Goal: Check status: Check status

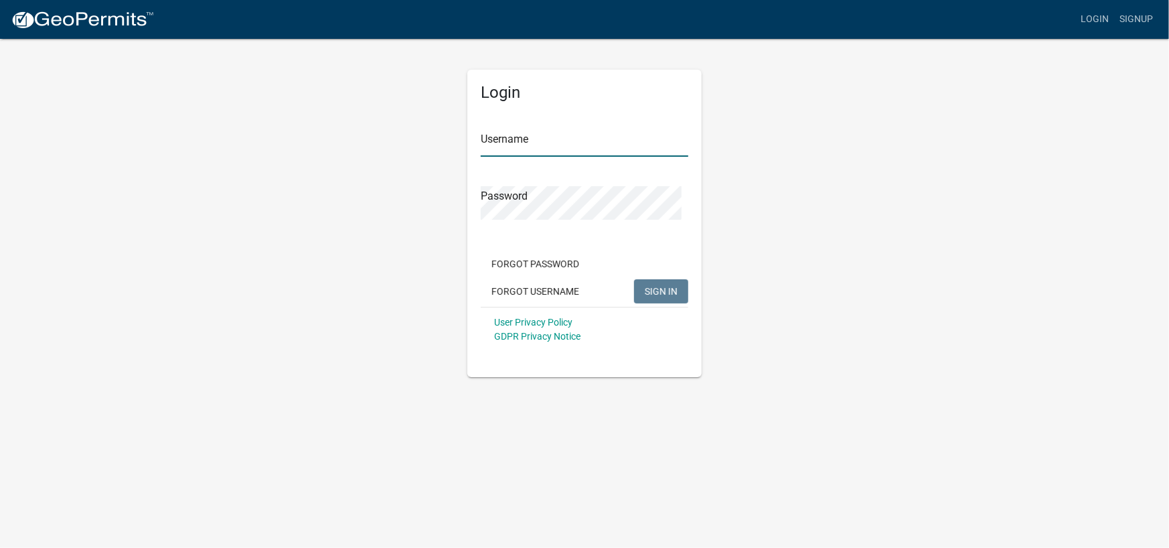
type input "davidpowell"
click at [676, 291] on form "Username davidpowell Password Forgot Password Forgot Username SIGN IN User Priv…" at bounding box center [585, 231] width 208 height 242
click at [648, 297] on span "SIGN IN" at bounding box center [661, 291] width 33 height 11
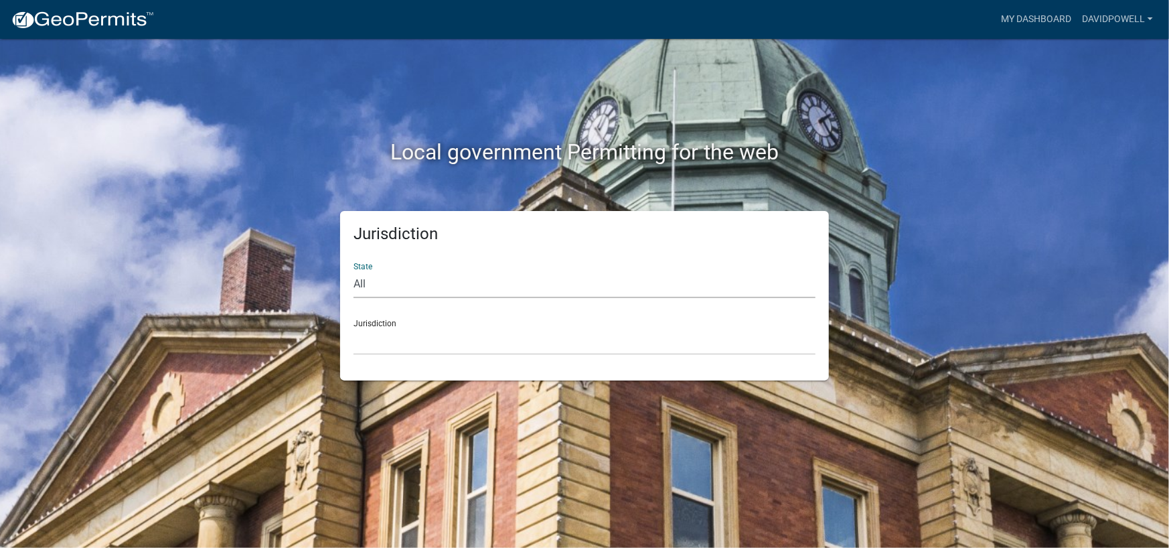
click at [374, 298] on select "All [US_STATE] [US_STATE] [US_STATE] [US_STATE] [US_STATE] [US_STATE] [US_STATE…" at bounding box center [585, 284] width 462 height 27
select select "[US_STATE]"
click at [357, 293] on select "All [US_STATE] [US_STATE] [US_STATE] [US_STATE] [US_STATE] [US_STATE] [US_STATE…" at bounding box center [585, 284] width 462 height 27
click at [419, 355] on select "[GEOGRAPHIC_DATA], [US_STATE][PERSON_NAME][GEOGRAPHIC_DATA], [US_STATE][PERSON_…" at bounding box center [585, 340] width 462 height 27
click at [418, 355] on select "[GEOGRAPHIC_DATA], [US_STATE][PERSON_NAME][GEOGRAPHIC_DATA], [US_STATE][PERSON_…" at bounding box center [585, 340] width 462 height 27
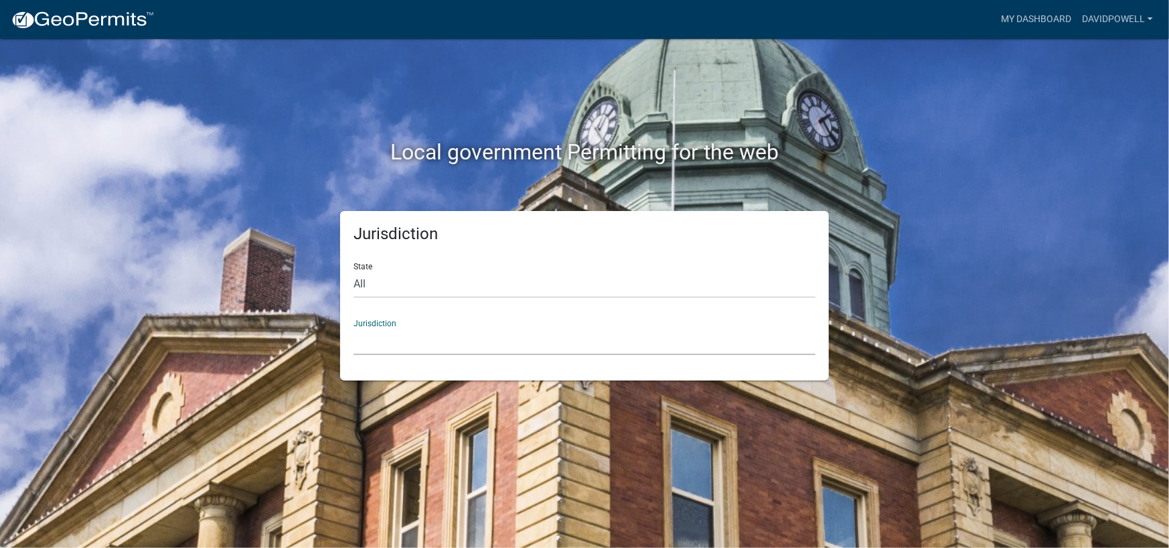
click at [402, 355] on select "[GEOGRAPHIC_DATA], [US_STATE][PERSON_NAME][GEOGRAPHIC_DATA], [US_STATE][PERSON_…" at bounding box center [585, 340] width 462 height 27
click at [401, 355] on select "[GEOGRAPHIC_DATA], [US_STATE][PERSON_NAME][GEOGRAPHIC_DATA], [US_STATE][PERSON_…" at bounding box center [585, 340] width 462 height 27
click at [1030, 21] on link "My Dashboard" at bounding box center [1036, 19] width 81 height 25
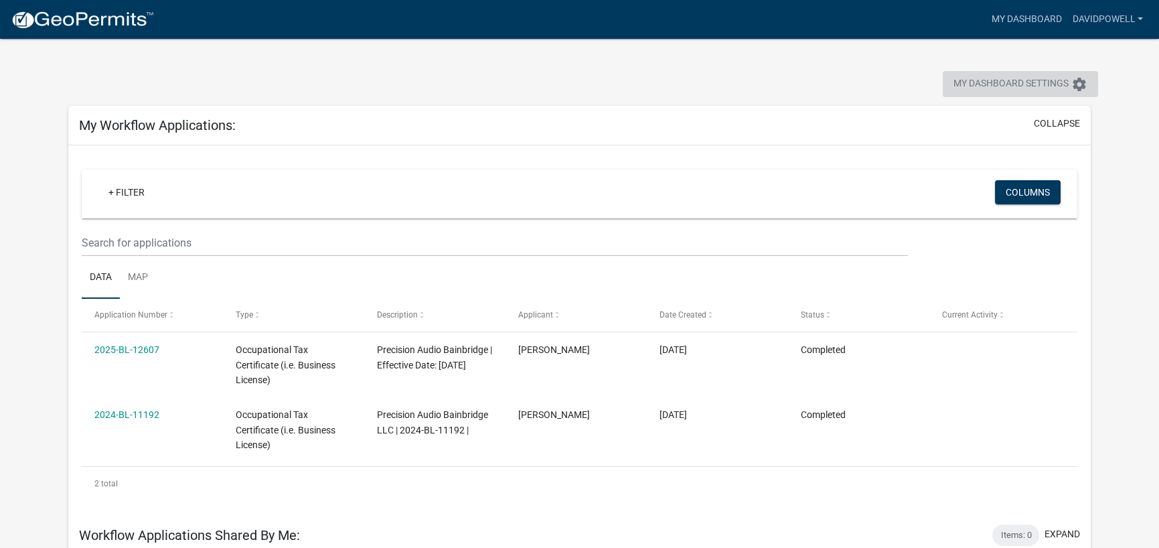
click at [959, 92] on span "My Dashboard Settings" at bounding box center [1011, 84] width 115 height 16
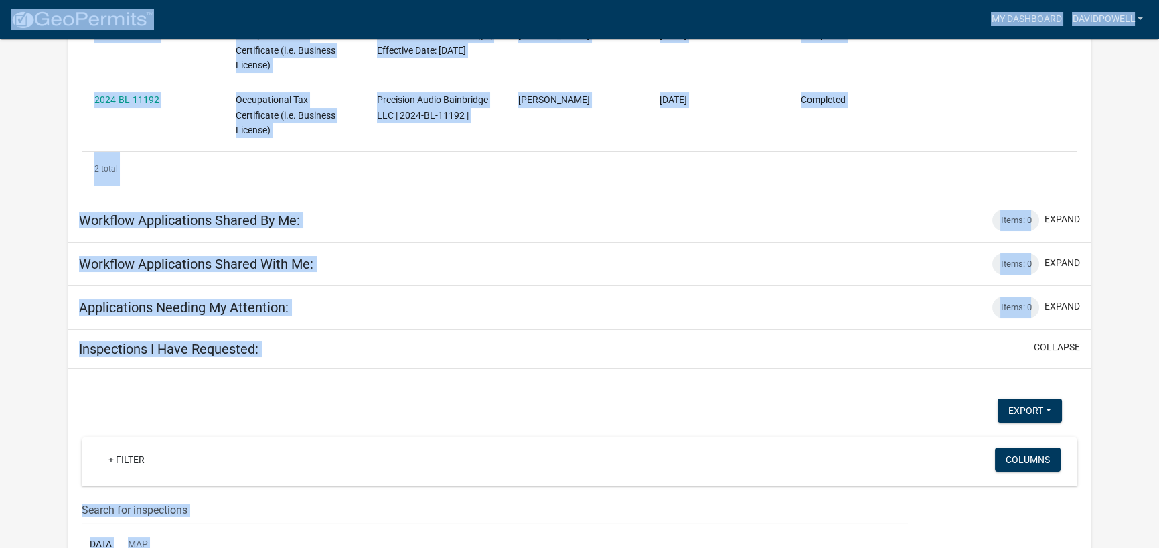
scroll to position [402, 0]
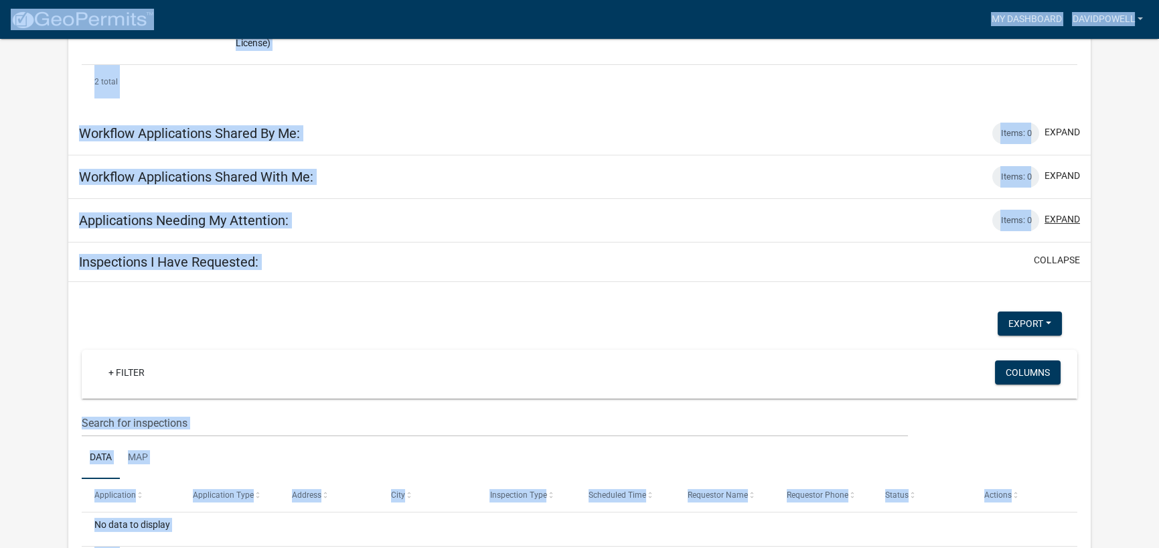
click at [1061, 226] on button "expand" at bounding box center [1062, 219] width 35 height 14
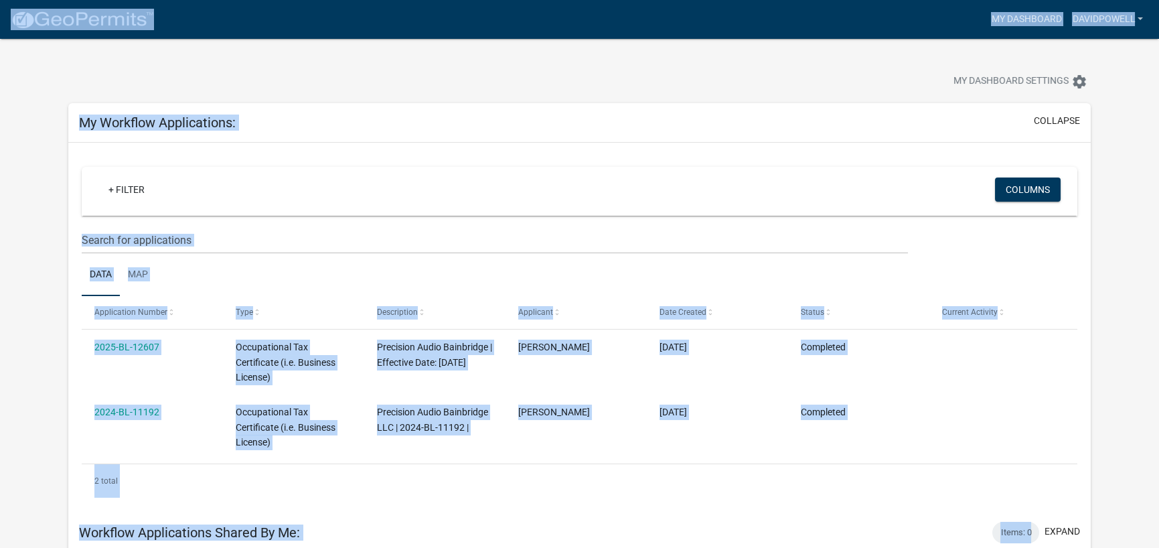
scroll to position [0, 0]
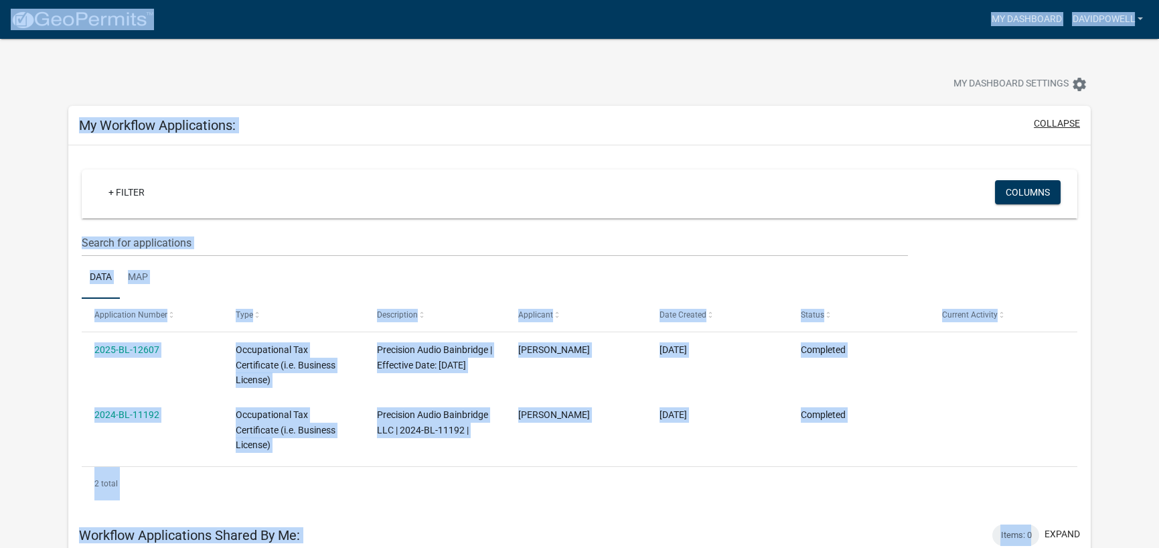
click at [1045, 131] on button "collapse" at bounding box center [1057, 124] width 46 height 14
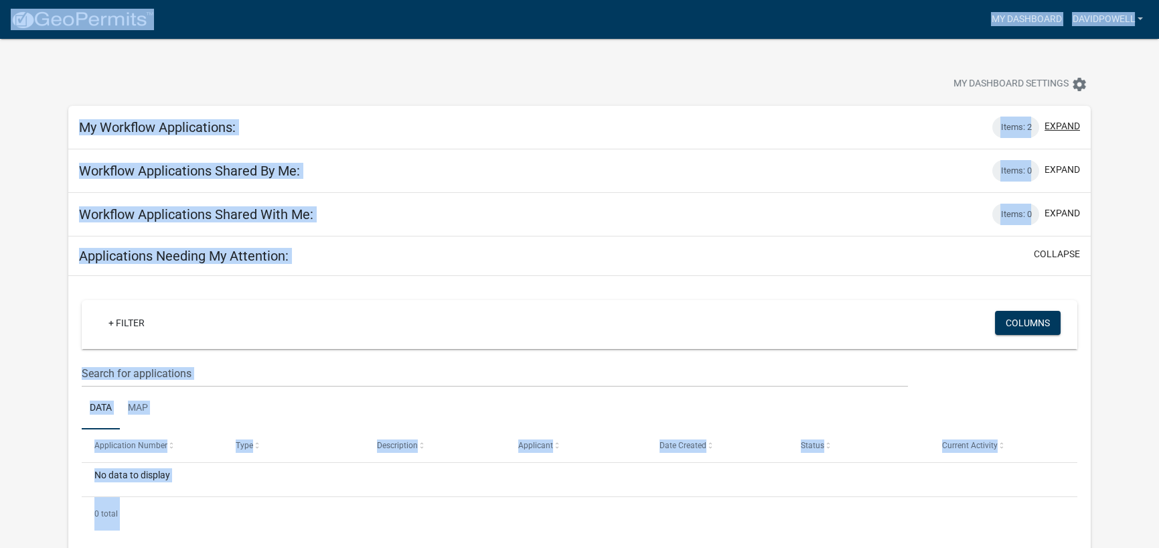
click at [1050, 133] on button "expand" at bounding box center [1062, 126] width 35 height 14
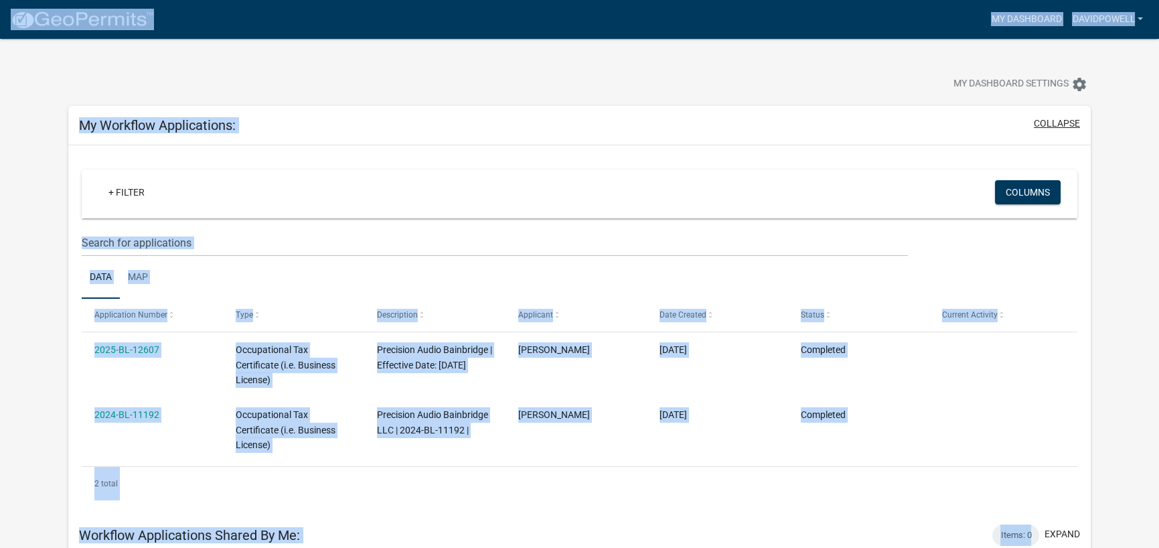
click at [1051, 131] on button "collapse" at bounding box center [1057, 124] width 46 height 14
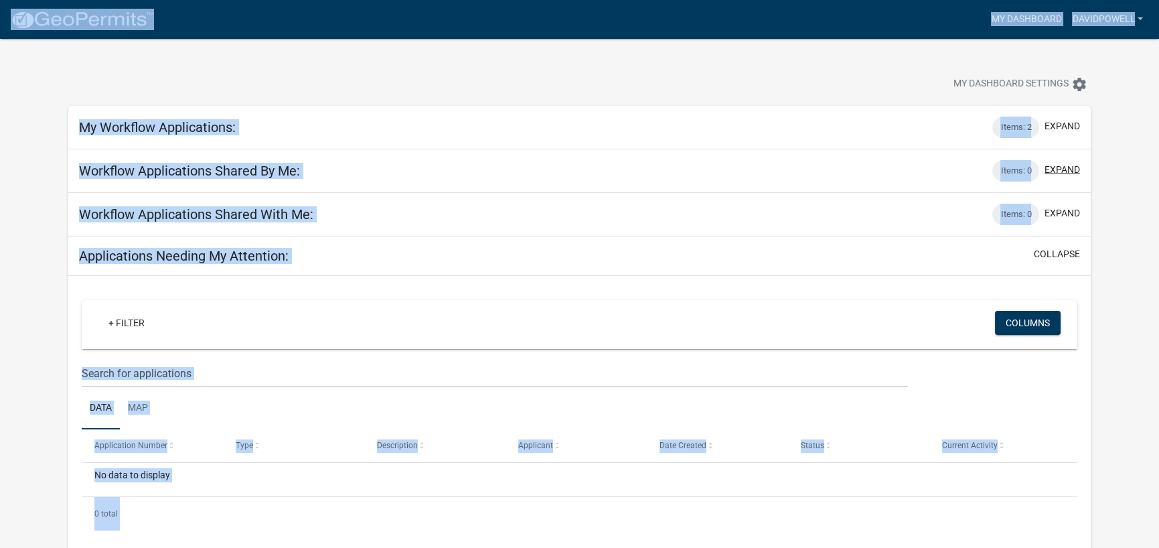
click at [1060, 177] on button "expand" at bounding box center [1062, 170] width 35 height 14
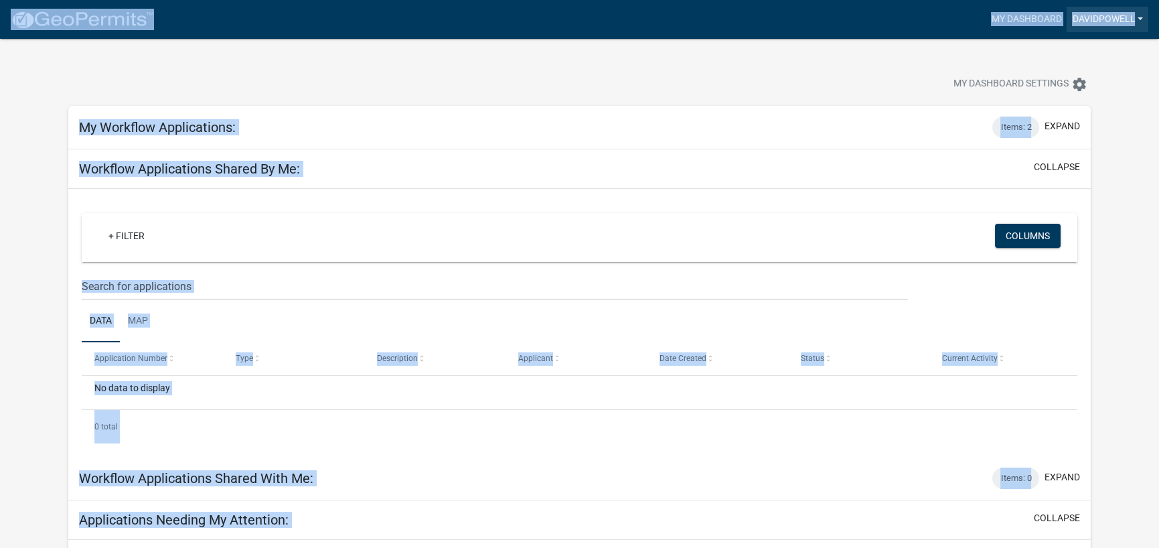
click at [1103, 23] on link "davidpowell" at bounding box center [1108, 19] width 82 height 25
click at [1061, 66] on link "Account" at bounding box center [1094, 55] width 107 height 32
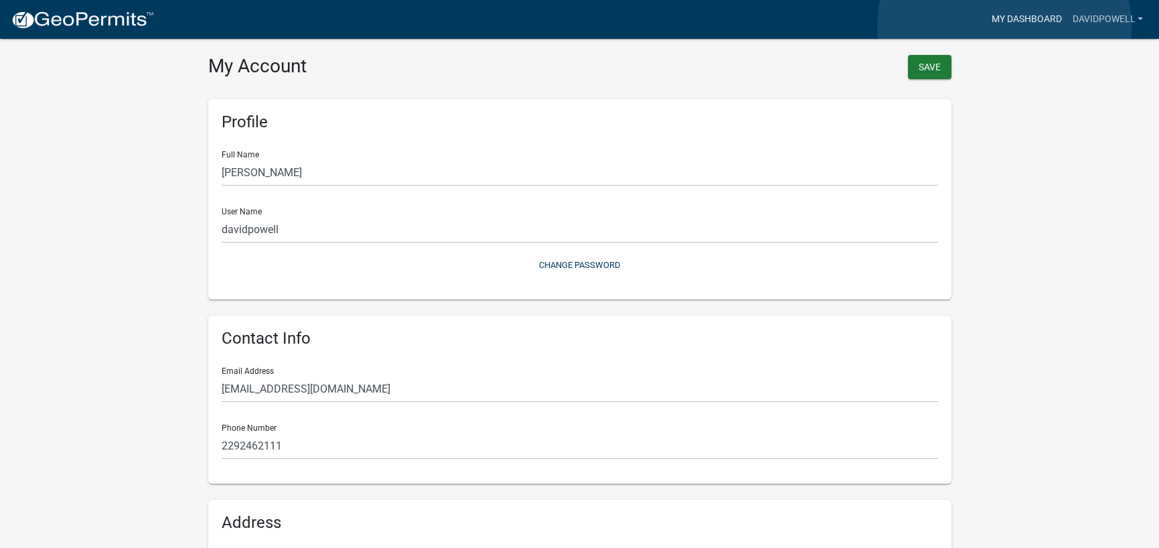
click at [1004, 27] on link "My Dashboard" at bounding box center [1026, 19] width 81 height 25
